Goal: Use online tool/utility: Utilize a website feature to perform a specific function

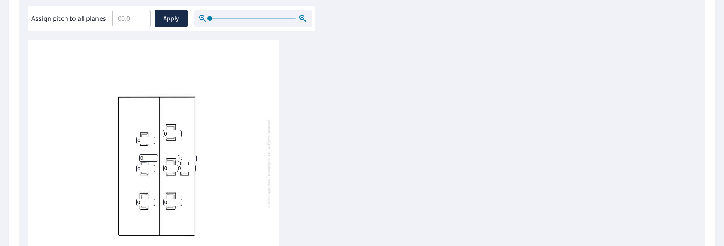
click at [129, 17] on input "Assign pitch to all planes" at bounding box center [131, 18] width 38 height 22
type input "18"
click at [166, 23] on button "Apply" at bounding box center [170, 18] width 33 height 17
type input "18"
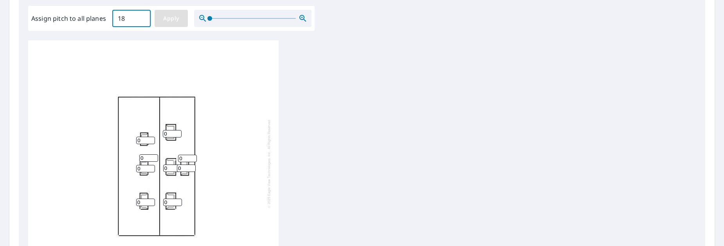
type input "18"
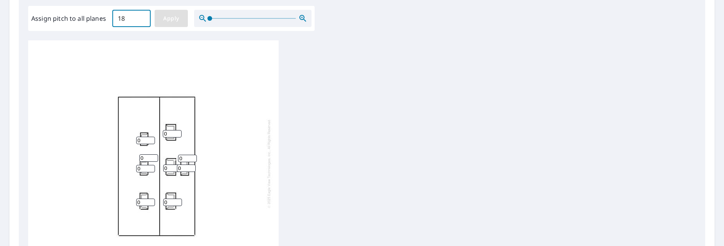
type input "18"
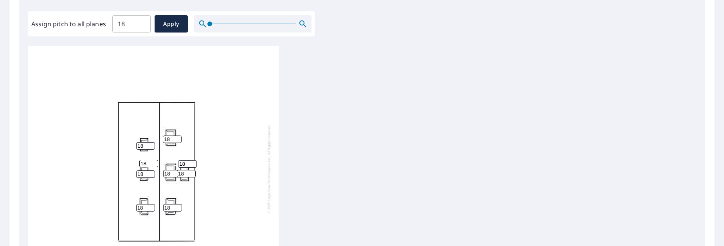
scroll to position [216, 0]
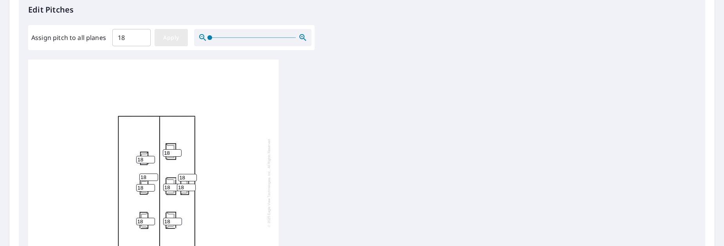
click at [171, 33] on span "Apply" at bounding box center [171, 38] width 21 height 10
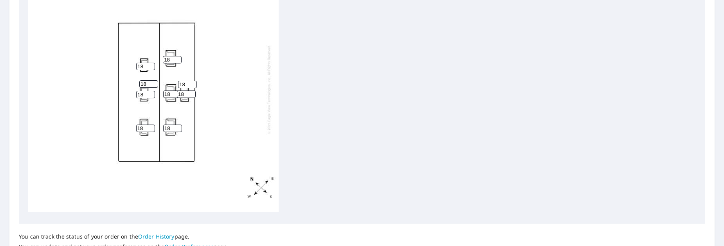
scroll to position [372, 0]
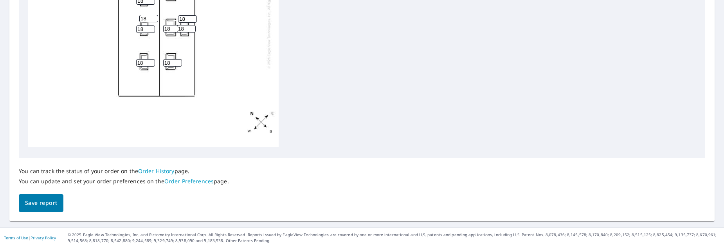
click at [52, 207] on button "Save report" at bounding box center [41, 203] width 45 height 18
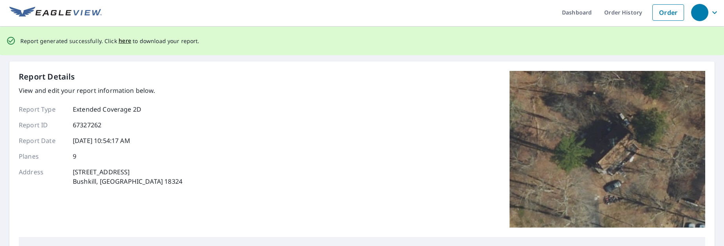
scroll to position [0, 0]
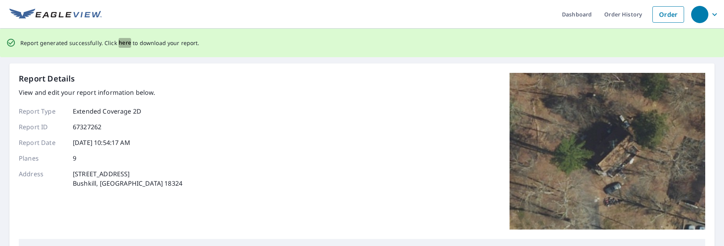
click at [119, 41] on span "here" at bounding box center [125, 43] width 13 height 10
